Goal: Contribute content: Contribute content

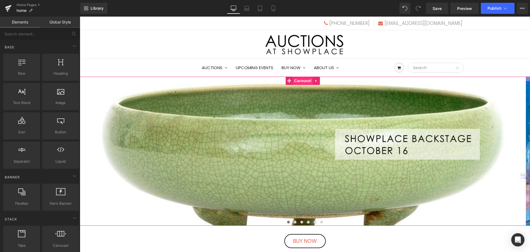
click at [305, 79] on span "Carousel" at bounding box center [303, 81] width 20 height 8
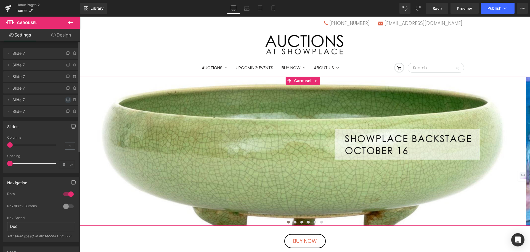
click at [67, 99] on icon at bounding box center [68, 100] width 2 height 2
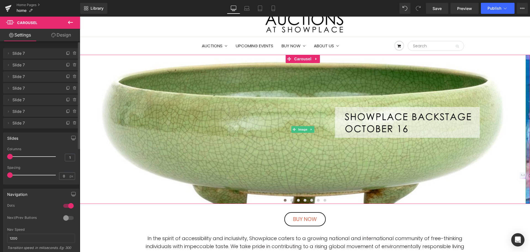
scroll to position [55, 0]
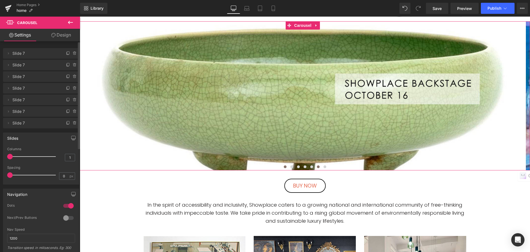
click at [317, 168] on span at bounding box center [318, 166] width 3 height 3
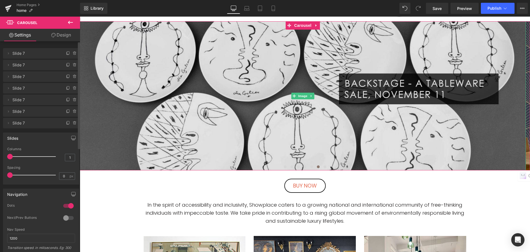
click at [333, 118] on img at bounding box center [303, 95] width 447 height 149
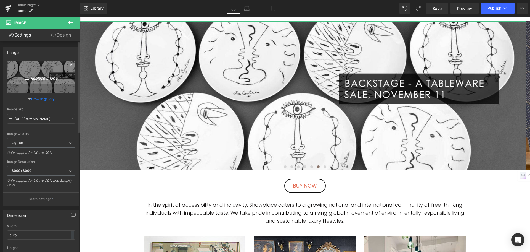
click at [43, 78] on icon "Replace Image" at bounding box center [41, 77] width 44 height 7
type input "C:\fakepath\NOV13S.jpg"
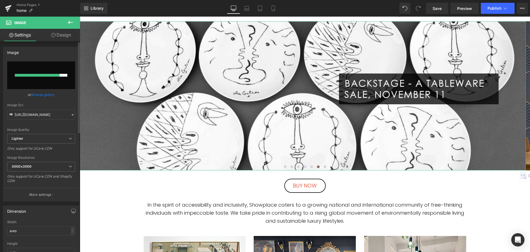
click at [51, 94] on link "Browse gallery" at bounding box center [42, 95] width 23 height 10
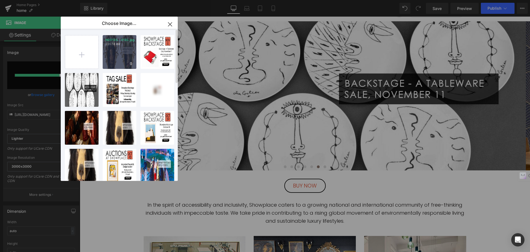
click at [112, 54] on div "NOV13S...V13S.jpg 220.18 KB" at bounding box center [120, 52] width 34 height 34
type input "https://ucarecdn.com/a0f65be5-42fd-42be-bd3f-c22107207289/-/format/auto/-/previ…"
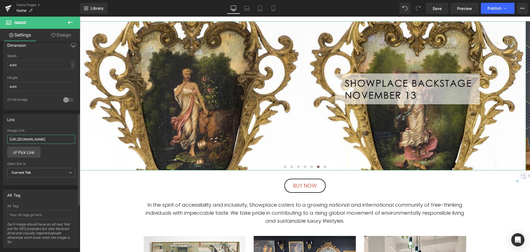
scroll to position [0, 91]
drag, startPoint x: 9, startPoint y: 139, endPoint x: 74, endPoint y: 141, distance: 64.7
click at [74, 141] on div "https://auctions.nyshowplace.com/auctions/4-ICQWIF/backstage-a-tableware-sale-n…" at bounding box center [41, 156] width 76 height 57
paste input "FABKT/showplace-backstage-auction-november-13"
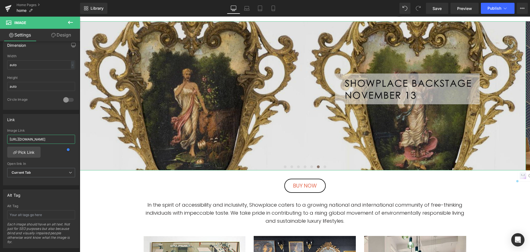
scroll to position [0, 95]
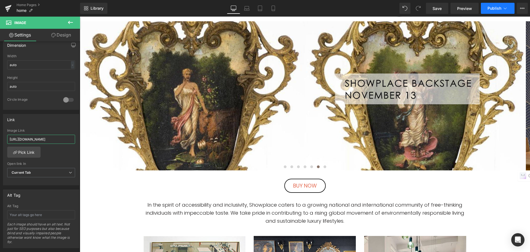
type input "[URL][DOMAIN_NAME]"
click at [490, 9] on span "Publish" at bounding box center [495, 8] width 14 height 4
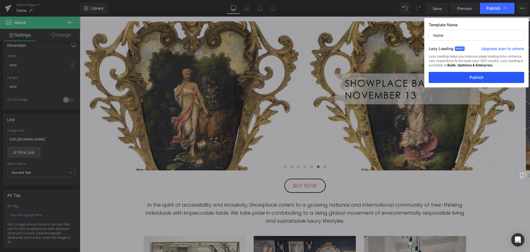
click at [481, 76] on button "Publish" at bounding box center [477, 77] width 96 height 11
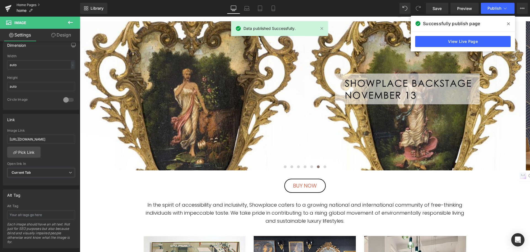
click at [36, 6] on link "Home Pages" at bounding box center [49, 5] width 64 height 4
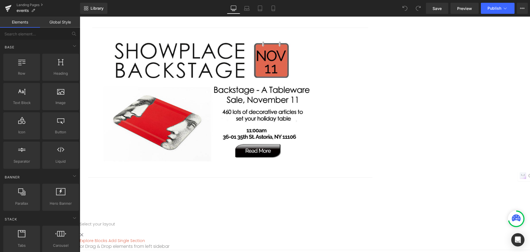
scroll to position [1022, 0]
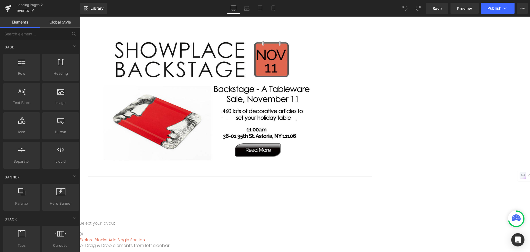
click at [227, 133] on img at bounding box center [202, 101] width 221 height 133
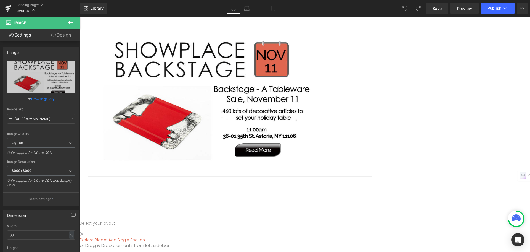
click at [80, 17] on icon at bounding box center [80, 17] width 0 height 0
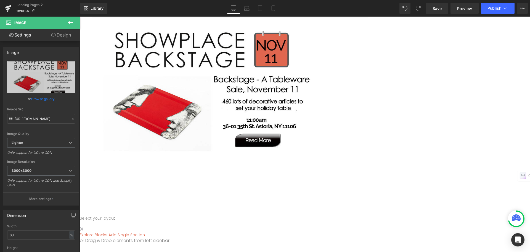
scroll to position [1187, 0]
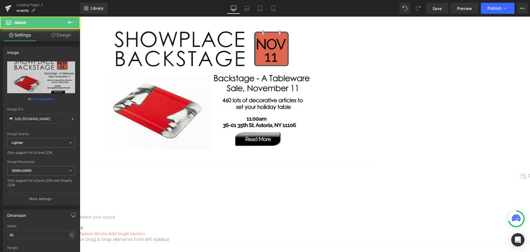
click at [239, 141] on img at bounding box center [202, 91] width 221 height 133
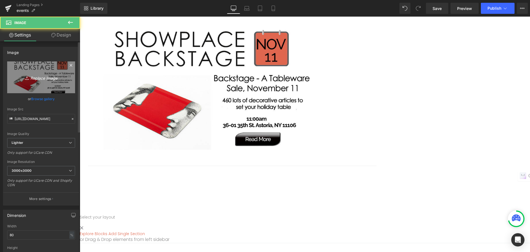
click at [45, 74] on icon "Replace Image" at bounding box center [41, 77] width 44 height 7
type input "C:\fakepath\NOV13e.jpg"
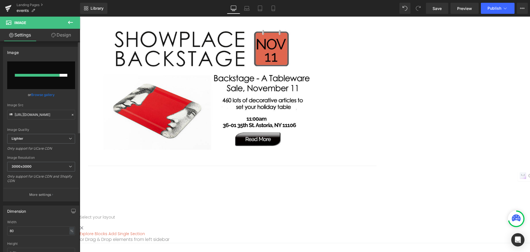
click at [34, 97] on link "Browse gallery" at bounding box center [42, 95] width 23 height 10
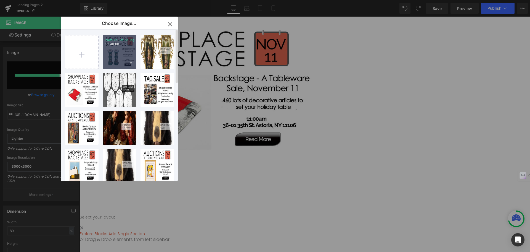
click at [118, 55] on div "NOV13e...V13e.jpg 92.40 KB" at bounding box center [120, 52] width 34 height 34
type input "[URL][DOMAIN_NAME]"
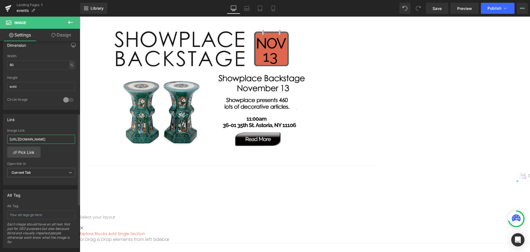
scroll to position [0, 91]
drag, startPoint x: 90, startPoint y: 154, endPoint x: 80, endPoint y: 145, distance: 13.3
paste input "FABKT/showplace-backstage-auction-november-13"
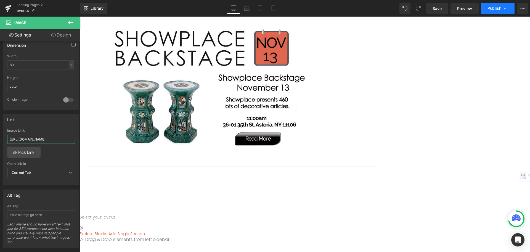
type input "[URL][DOMAIN_NAME]"
click at [492, 10] on span "Publish" at bounding box center [495, 8] width 14 height 4
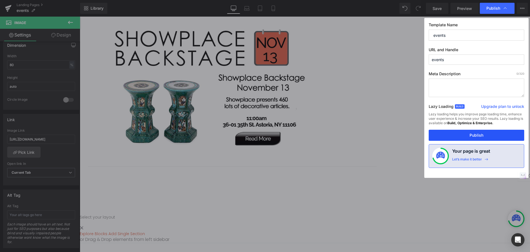
click at [470, 133] on button "Publish" at bounding box center [477, 135] width 96 height 11
